Goal: Check status

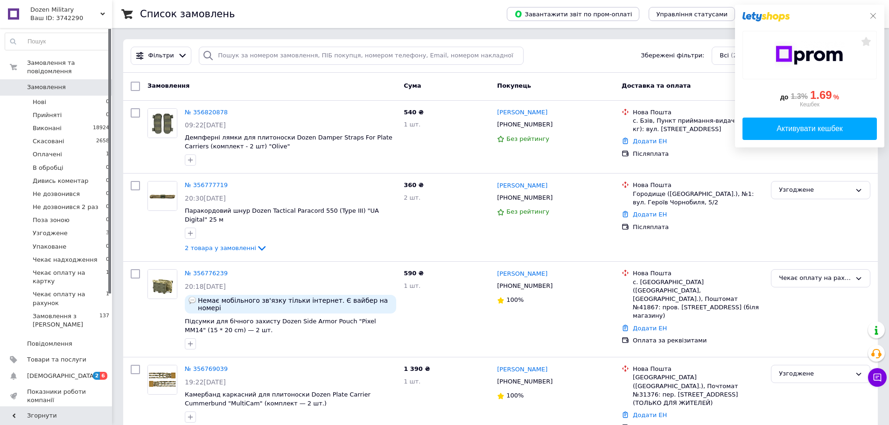
click at [873, 17] on icon at bounding box center [872, 15] width 7 height 7
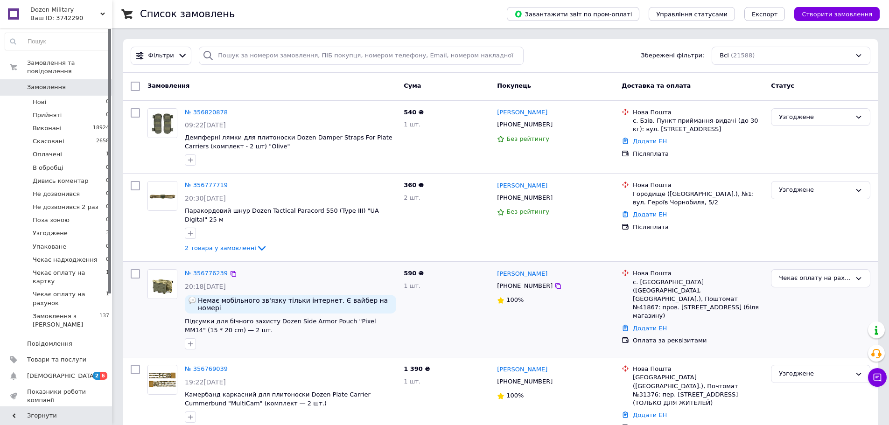
click at [818, 310] on div "Чекає оплату на рахунок" at bounding box center [820, 309] width 107 height 88
